Goal: Task Accomplishment & Management: Complete application form

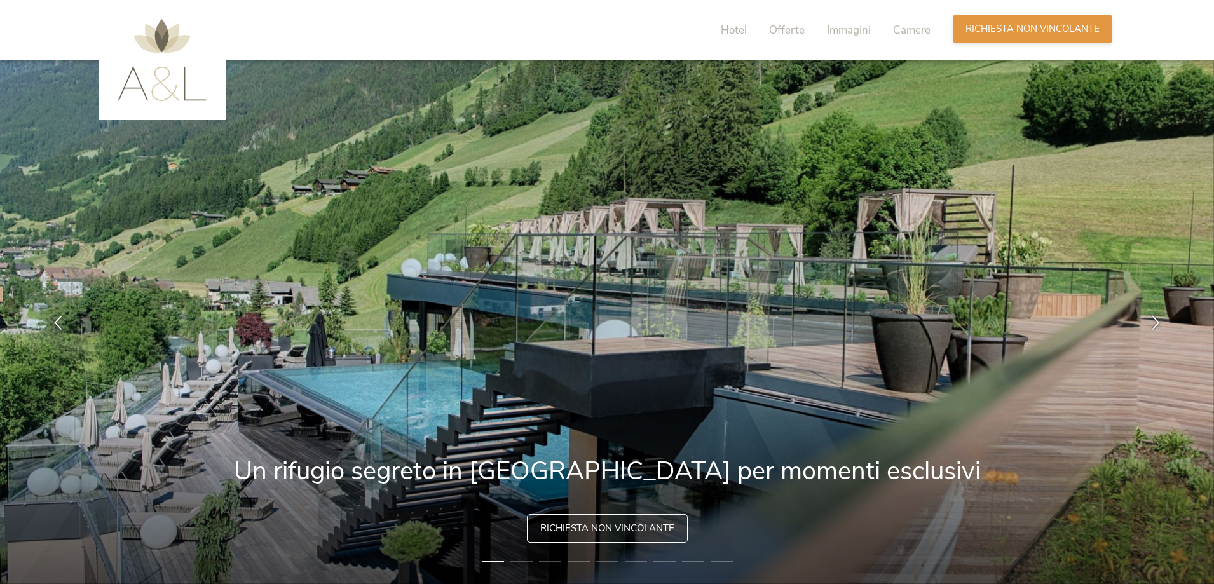
click at [1032, 30] on span "Richiesta non vincolante" at bounding box center [1032, 28] width 134 height 13
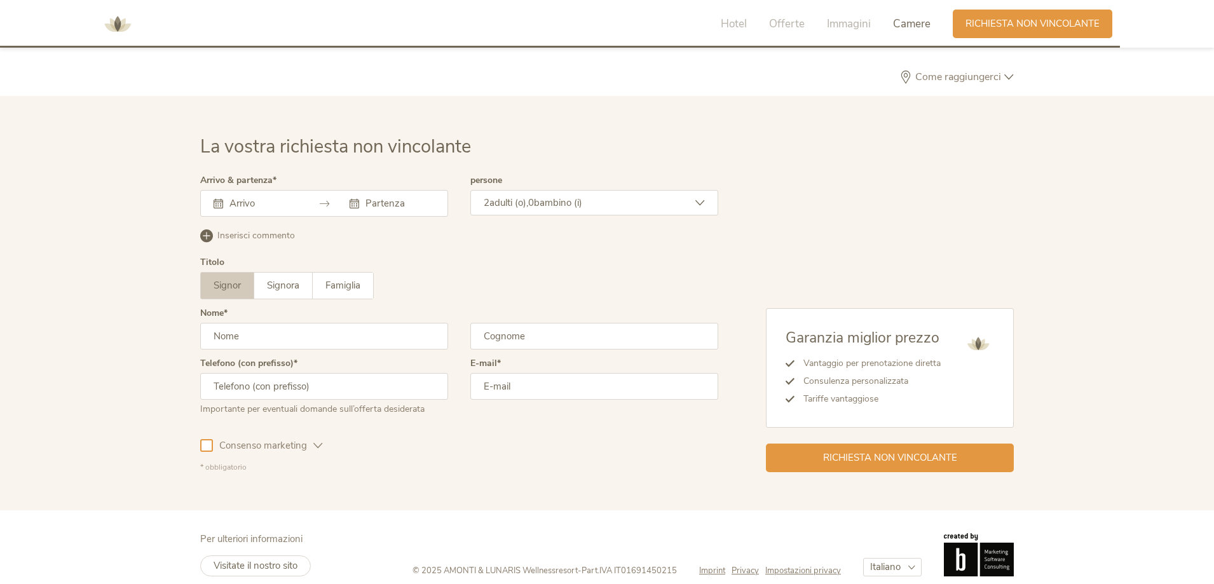
scroll to position [3828, 0]
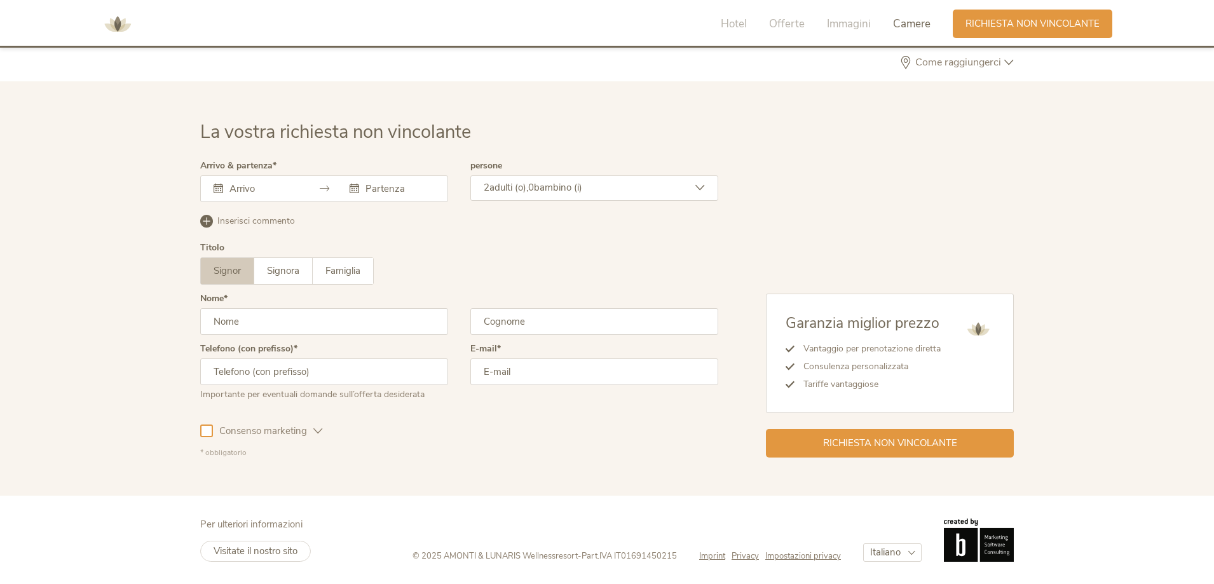
click at [234, 188] on input "text" at bounding box center [262, 188] width 72 height 13
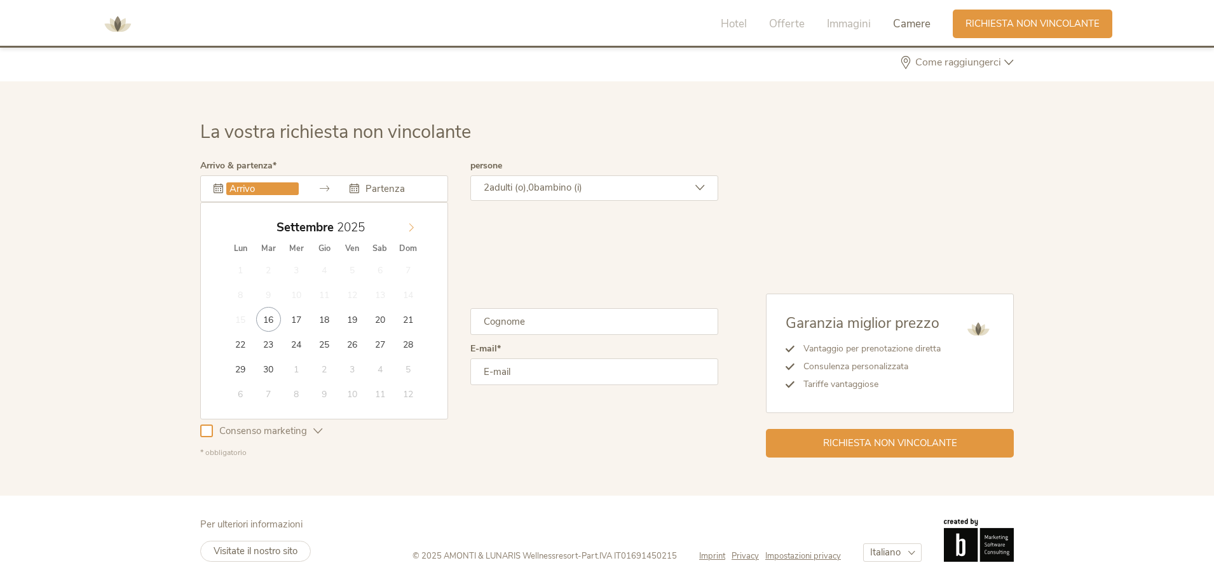
click at [414, 228] on icon at bounding box center [411, 227] width 9 height 9
type input "21.12.2025"
type input "26.12.2025"
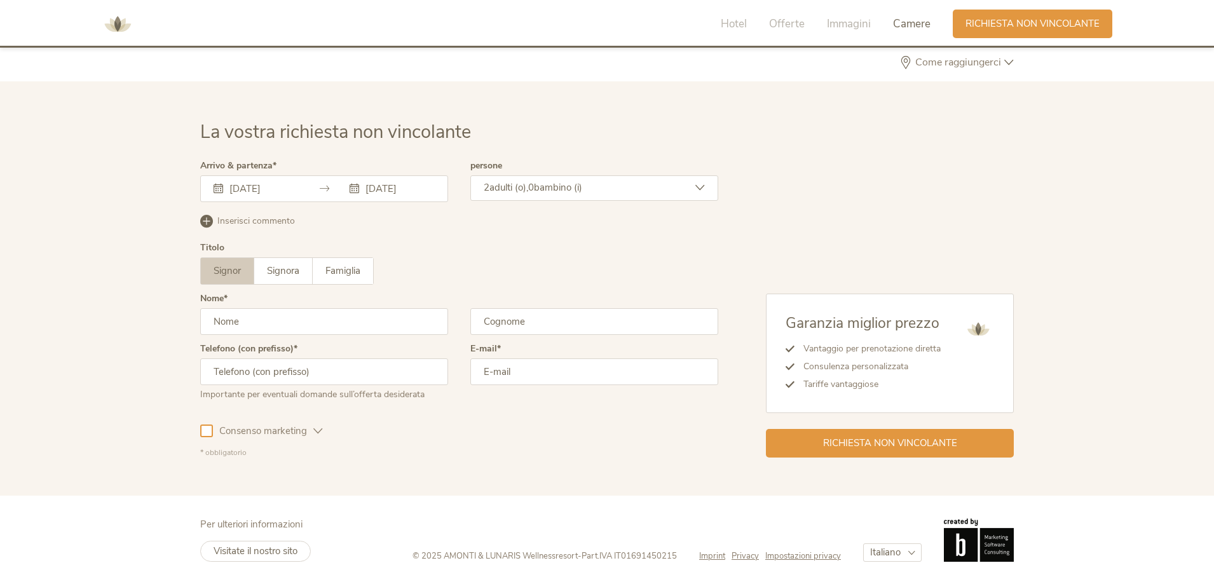
click at [698, 182] on div "2 adulti (o), 0 bambino (i)" at bounding box center [594, 187] width 248 height 25
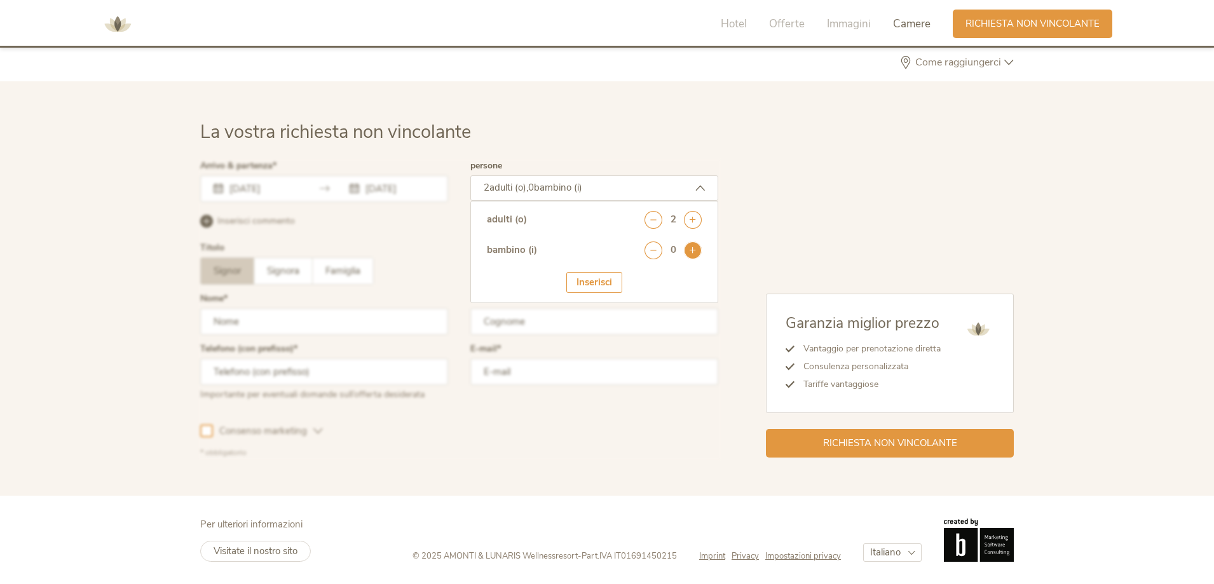
click at [689, 257] on icon at bounding box center [693, 250] width 18 height 18
click at [677, 297] on div "Età 1 . Bambino Anni seleziona 0 1 2 3 4 5 6 7 8 9 10 11 12 13 14 15 16 17" at bounding box center [594, 291] width 215 height 39
click at [674, 294] on select "seleziona 0 1 2 3 4 5 6 7 8 9 10 11 12 13 14 15 16 17" at bounding box center [670, 284] width 63 height 21
select select "11"
click at [639, 274] on select "seleziona 0 1 2 3 4 5 6 7 8 9 10 11 12 13 14 15 16 17" at bounding box center [670, 284] width 63 height 21
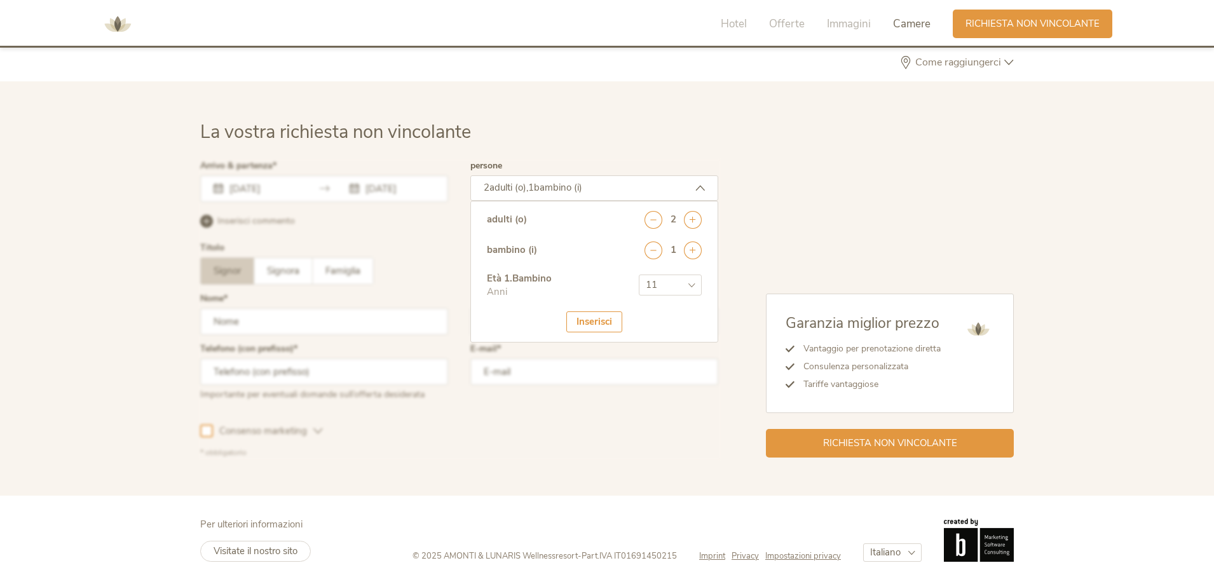
click at [602, 319] on div "Inserisci" at bounding box center [594, 321] width 56 height 21
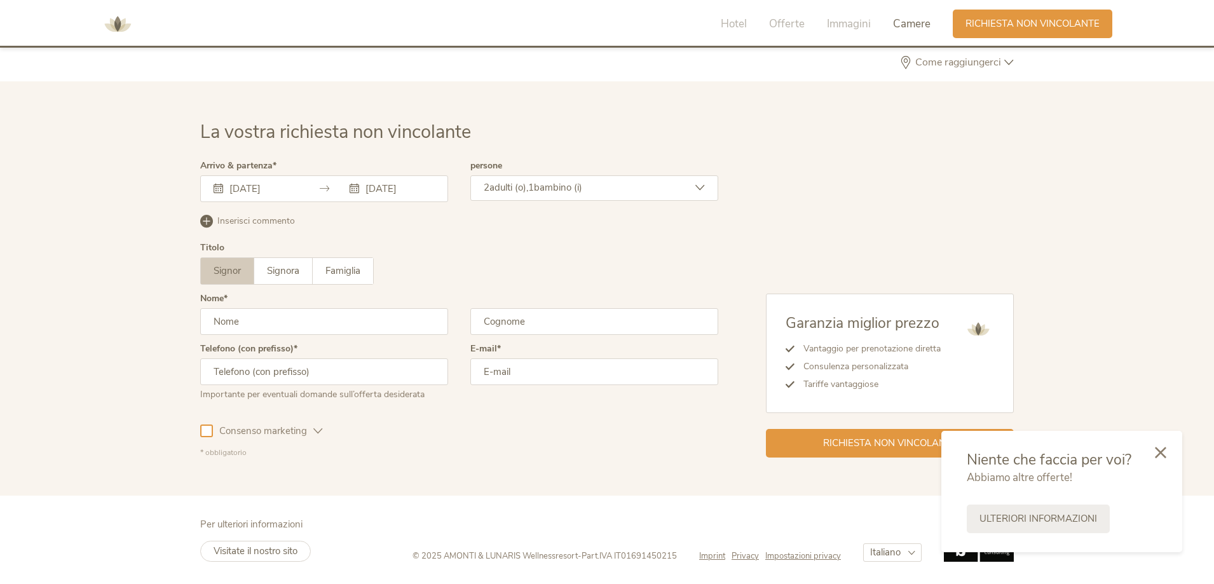
click at [236, 324] on input "text" at bounding box center [324, 321] width 248 height 27
type input "claudia"
click at [278, 275] on span "Signora" at bounding box center [283, 270] width 32 height 13
click at [524, 318] on input "text" at bounding box center [594, 321] width 248 height 27
type input "paesini"
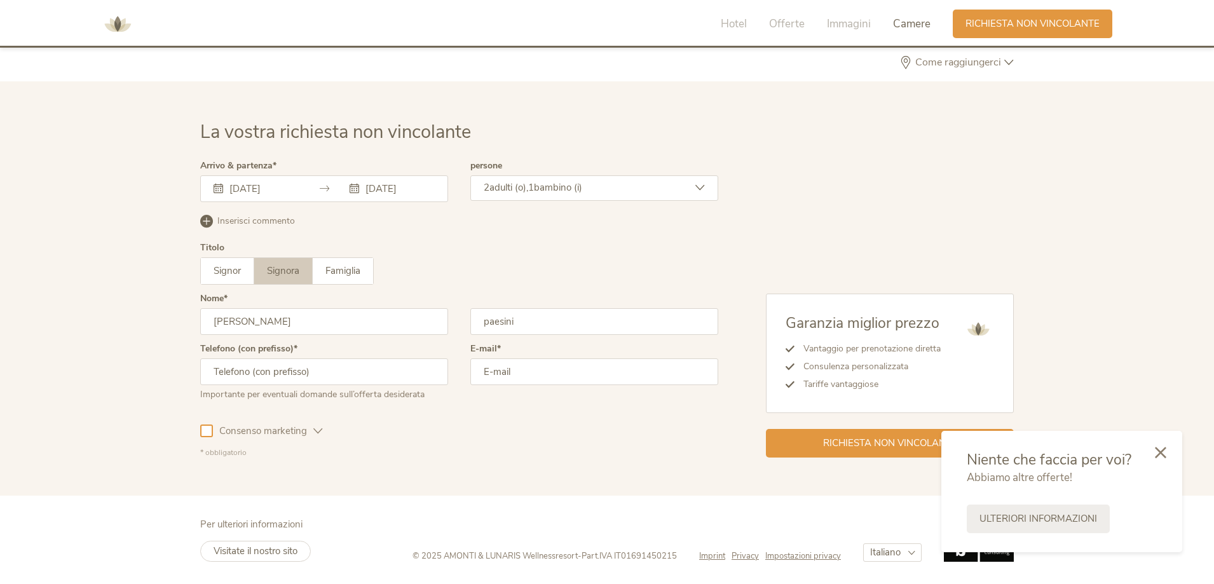
click at [306, 371] on input "text" at bounding box center [324, 371] width 248 height 27
type input "3384527018"
click at [527, 377] on input "email" at bounding box center [594, 371] width 248 height 27
type input "claudia.paesini@gmail.com"
click at [1153, 448] on div at bounding box center [1160, 452] width 43 height 45
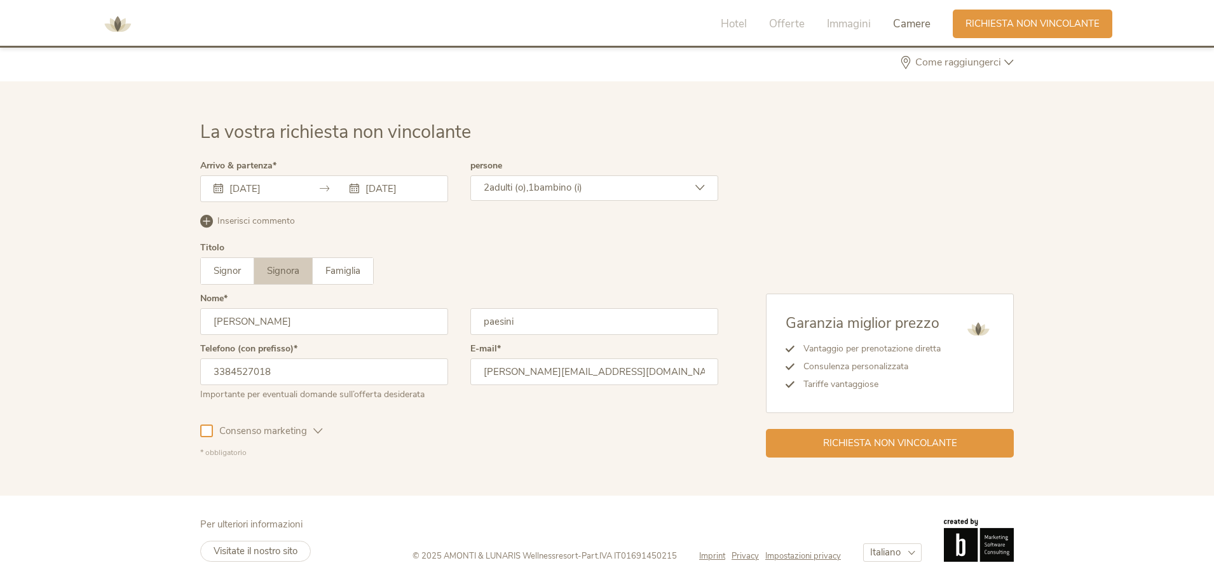
click at [198, 432] on div "La vostra richiesta non vincolante Arrivo & partenza 21.12.2025 26.12.2025 Dice…" at bounding box center [606, 288] width 839 height 338
click at [210, 433] on div at bounding box center [206, 430] width 13 height 13
click at [900, 444] on span "Richiesta non vincolante" at bounding box center [890, 441] width 134 height 13
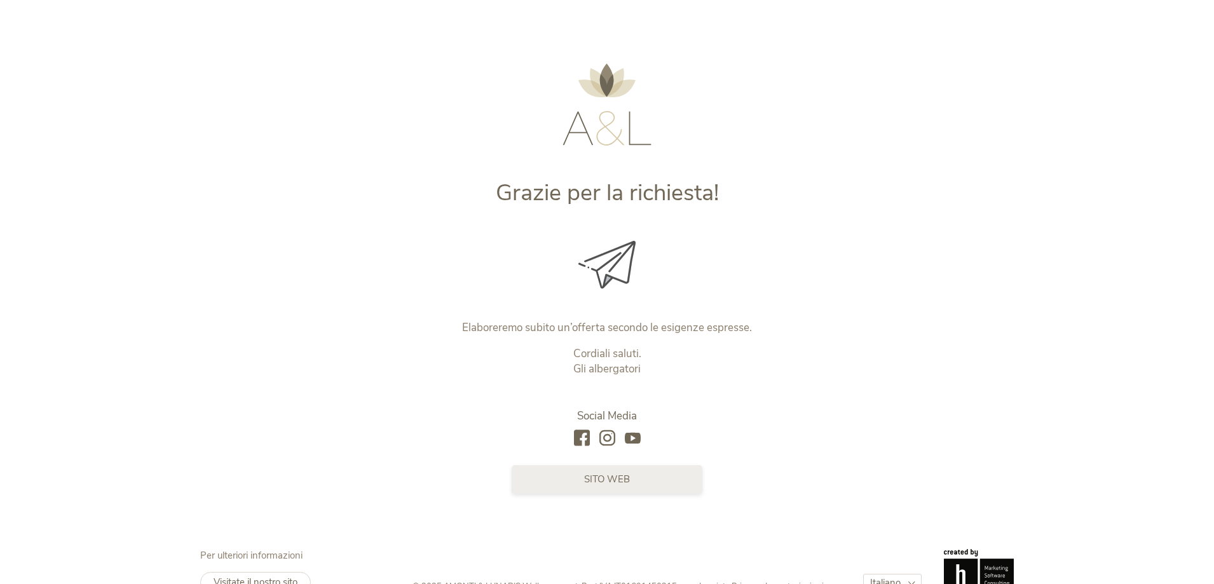
click at [622, 488] on link "sito web" at bounding box center [606, 479] width 191 height 29
